Goal: Navigation & Orientation: Understand site structure

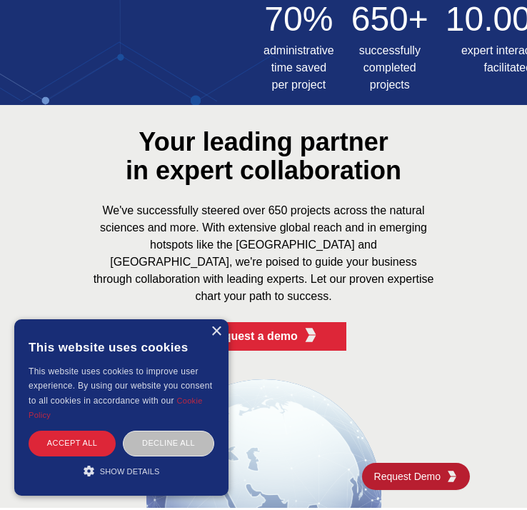
scroll to position [763, 0]
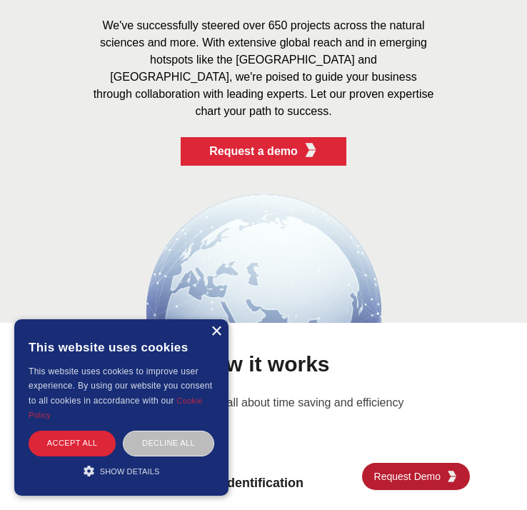
click at [216, 331] on div "×" at bounding box center [216, 331] width 11 height 11
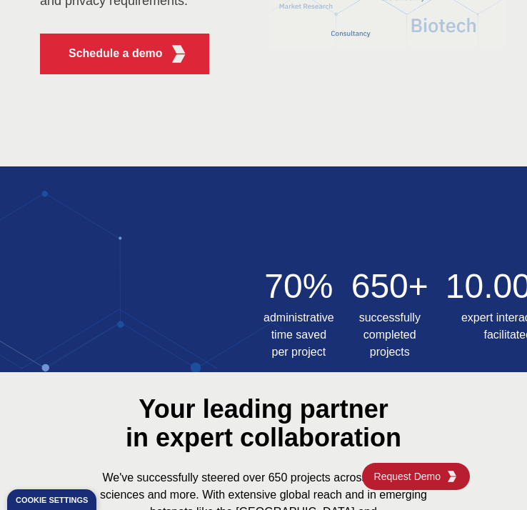
scroll to position [0, 0]
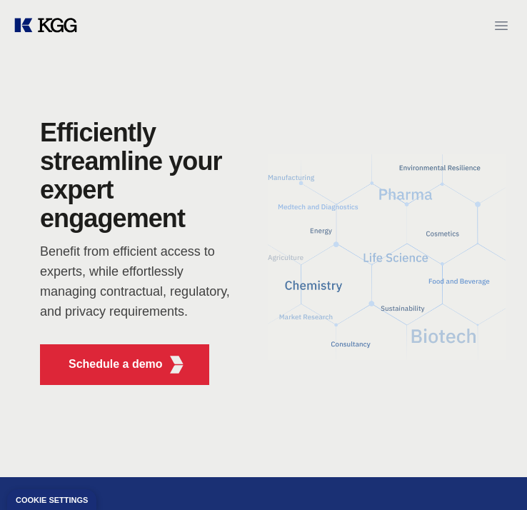
click at [508, 16] on button "Open menu" at bounding box center [501, 25] width 29 height 29
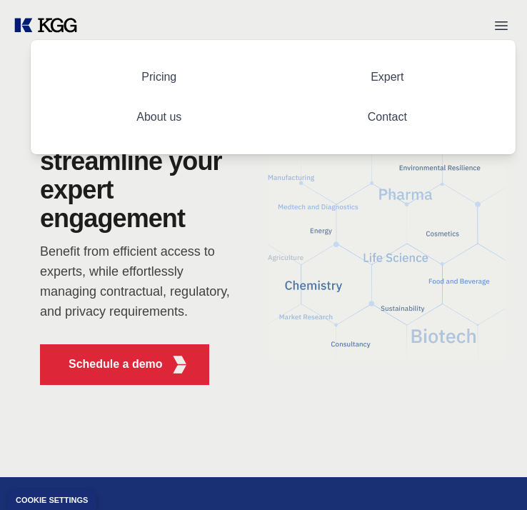
click at [166, 118] on link "About us" at bounding box center [159, 116] width 68 height 35
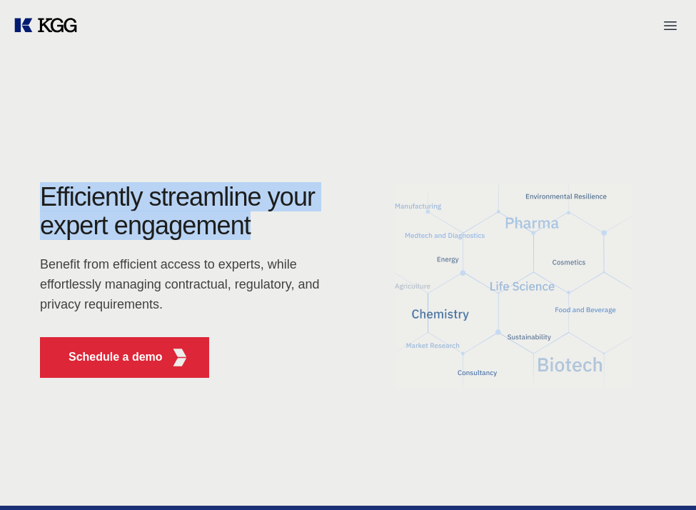
drag, startPoint x: 44, startPoint y: 194, endPoint x: 272, endPoint y: 221, distance: 229.3
click at [272, 221] on h1 "Efficiently streamline your expert engagement" at bounding box center [183, 211] width 286 height 57
copy h1 "Efficiently streamline your expert engagement"
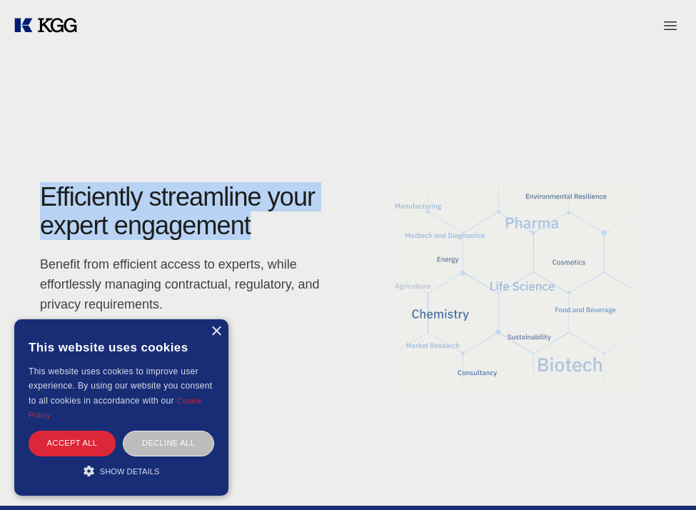
copy h1 "Efficiently streamline your expert engagement"
click at [214, 331] on div "×" at bounding box center [216, 331] width 11 height 11
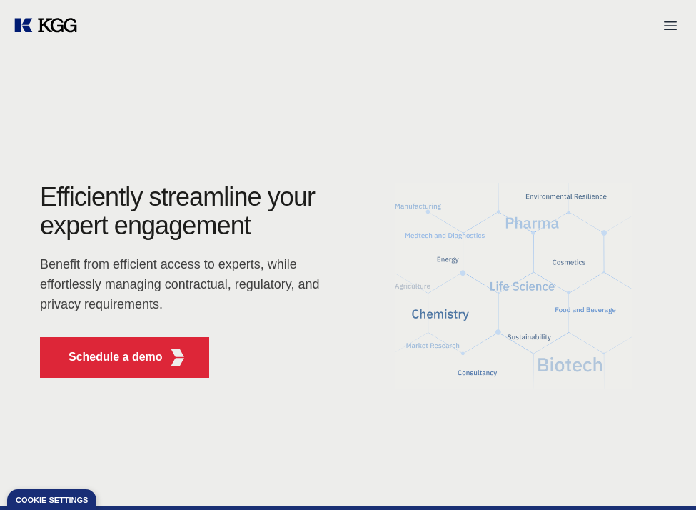
click at [279, 44] on div at bounding box center [348, 25] width 696 height 51
click at [670, 21] on icon "Open menu" at bounding box center [670, 25] width 13 height 9
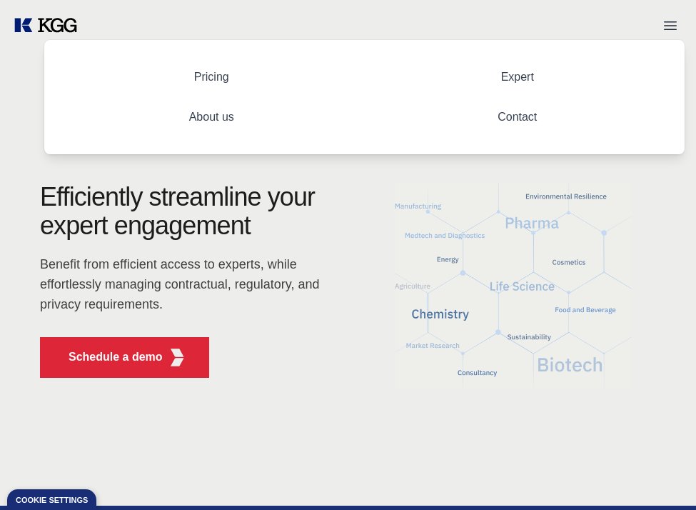
click at [199, 116] on link "About us" at bounding box center [212, 116] width 68 height 35
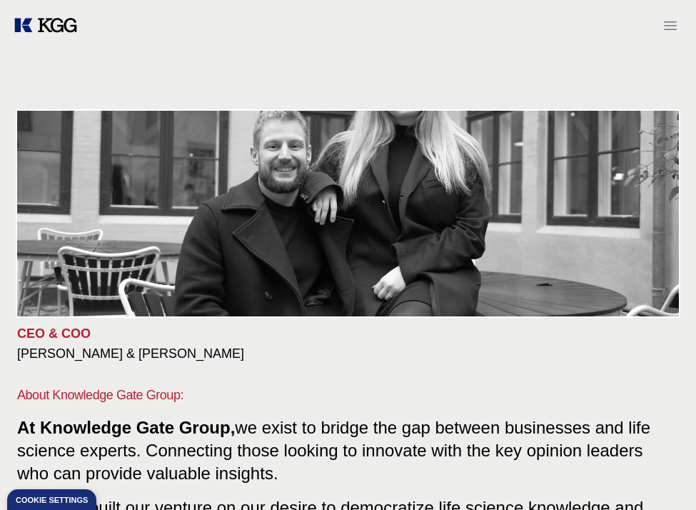
click at [677, 24] on icon "Open menu" at bounding box center [670, 25] width 17 height 17
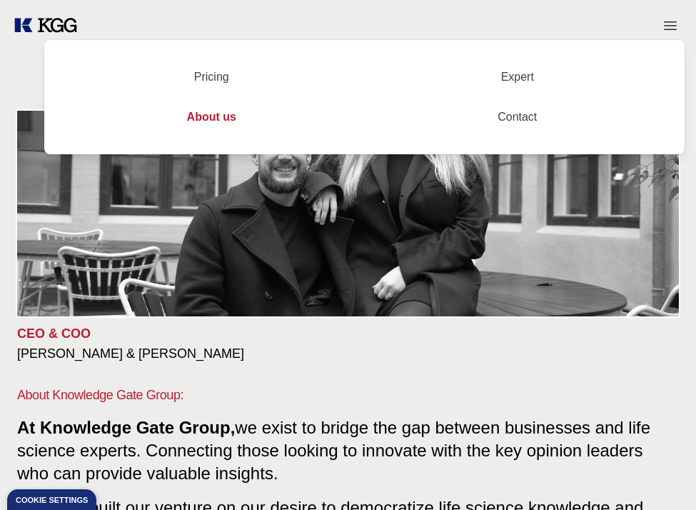
click at [229, 77] on link "Pricing" at bounding box center [212, 76] width 58 height 35
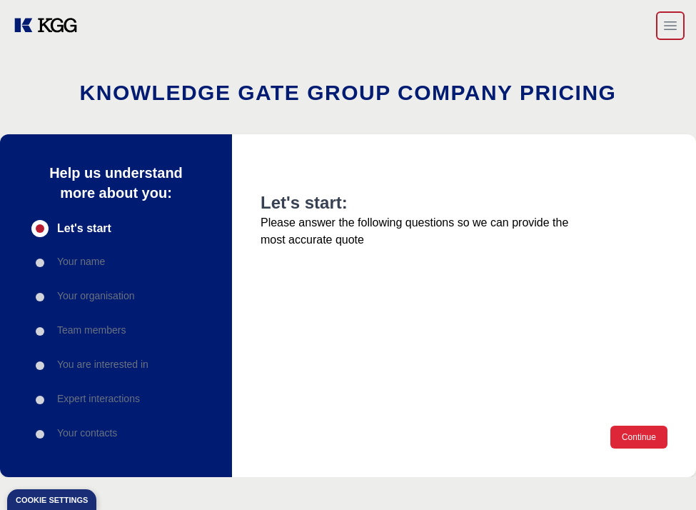
click at [662, 25] on icon "Open menu" at bounding box center [670, 25] width 17 height 17
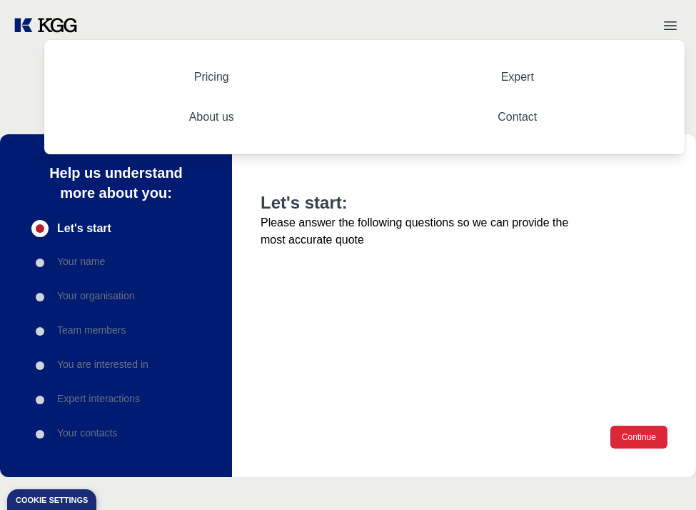
click at [520, 119] on link "Contact" at bounding box center [517, 116] width 62 height 35
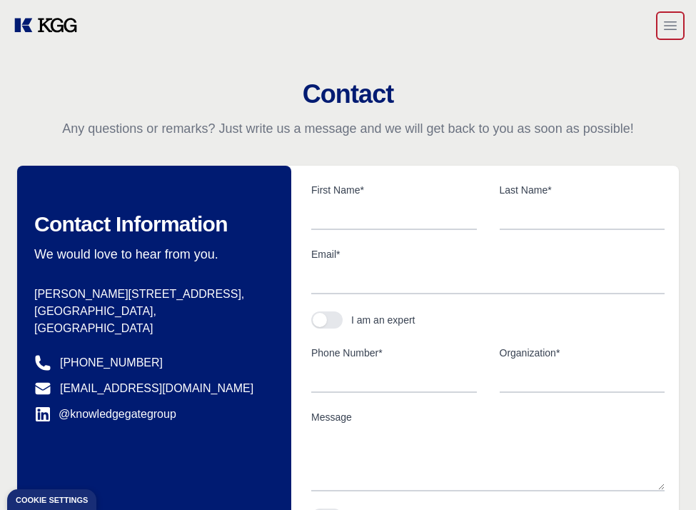
click at [672, 31] on icon "Open menu" at bounding box center [670, 25] width 17 height 17
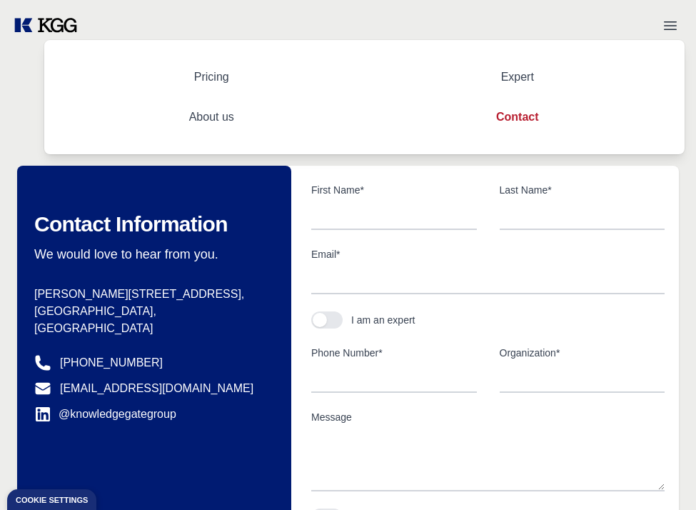
click at [206, 79] on link "Pricing" at bounding box center [212, 76] width 58 height 35
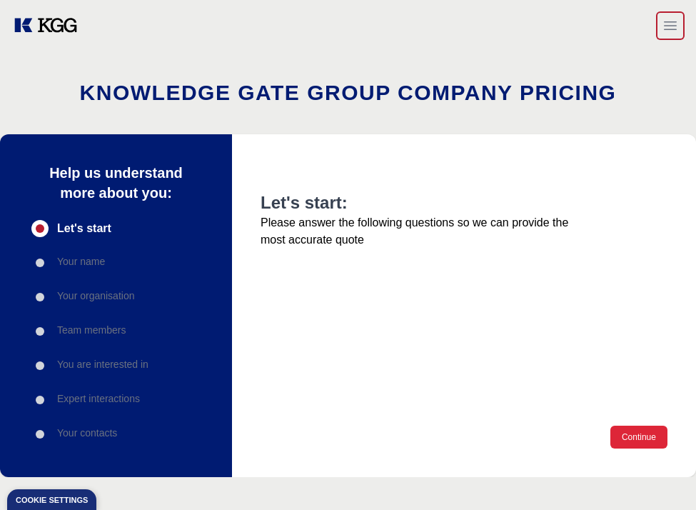
click at [664, 16] on button "Open menu" at bounding box center [670, 25] width 29 height 29
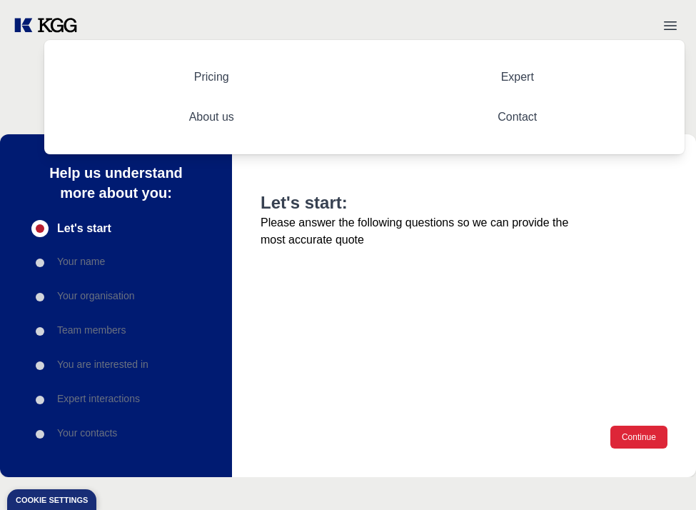
click at [511, 71] on link "Expert" at bounding box center [518, 76] width 56 height 35
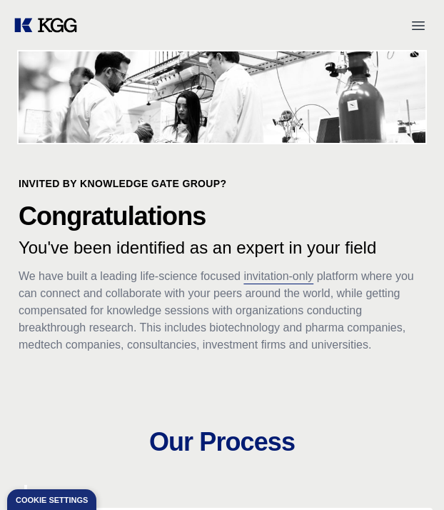
click at [59, 31] on icon "KOL Knowledge Platform: Talk to Key External Experts (KEE)" at bounding box center [64, 25] width 26 height 14
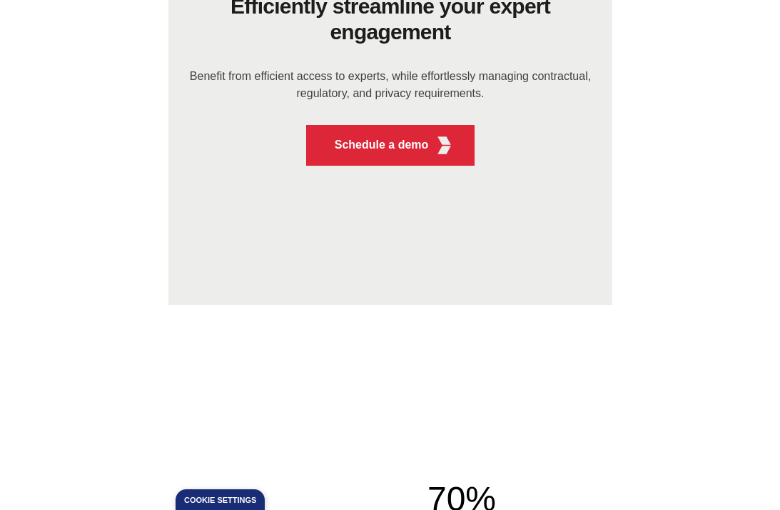
scroll to position [437, 0]
